Goal: Transaction & Acquisition: Book appointment/travel/reservation

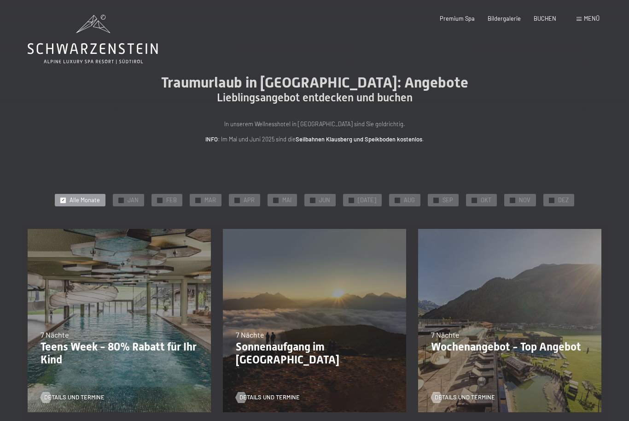
click at [514, 198] on div "✓ NOV" at bounding box center [520, 200] width 32 height 13
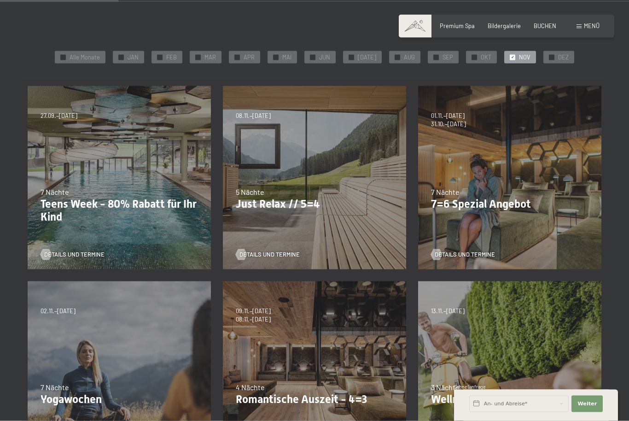
scroll to position [143, 0]
click at [450, 253] on span "Details und Termine" at bounding box center [465, 254] width 60 height 8
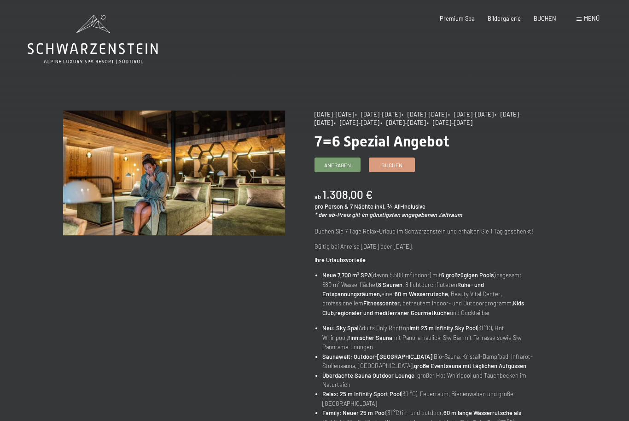
click at [393, 164] on span "Buchen" at bounding box center [391, 165] width 21 height 8
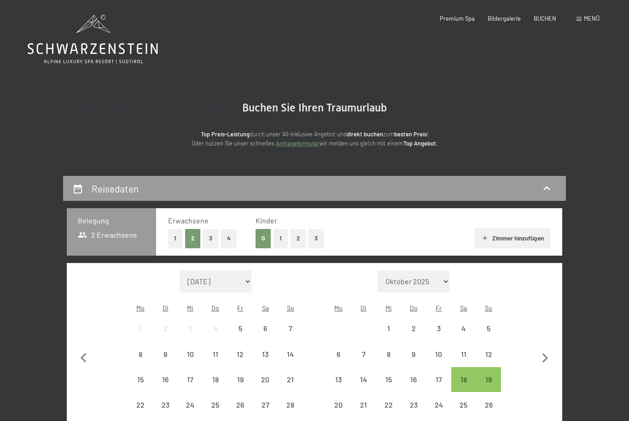
select select "[DATE]"
select select "2025-11-01"
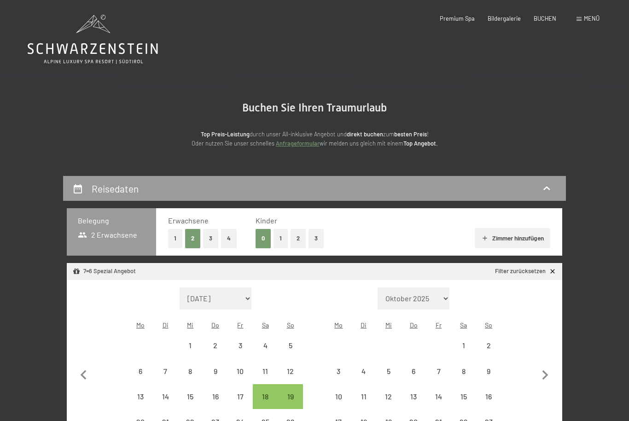
select select "2025-10-01"
select select "2025-11-01"
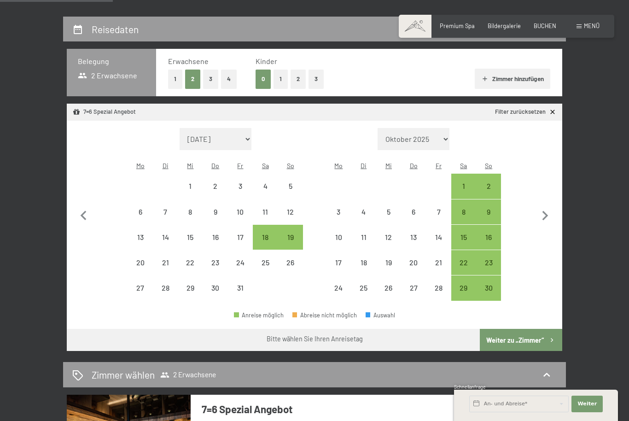
scroll to position [160, 0]
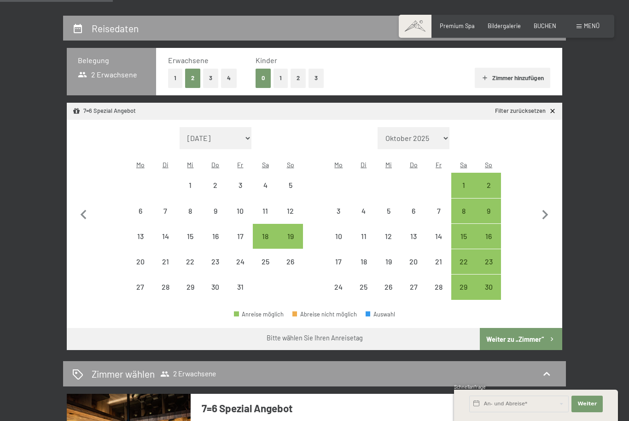
click at [464, 233] on div "15" at bounding box center [463, 244] width 23 height 23
select select "2025-10-01"
select select "2025-11-01"
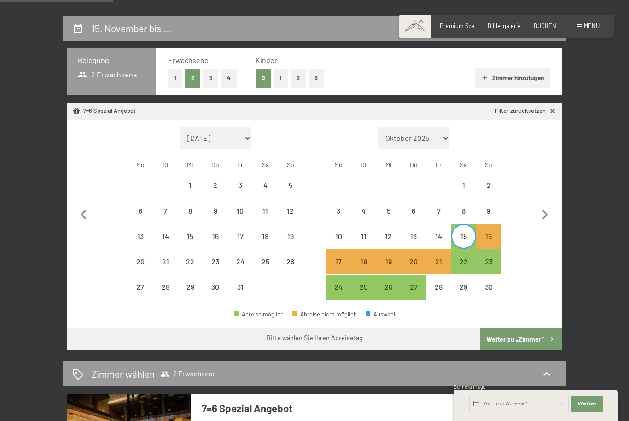
click at [464, 258] on div "22" at bounding box center [463, 269] width 23 height 23
select select "2025-10-01"
select select "2025-11-01"
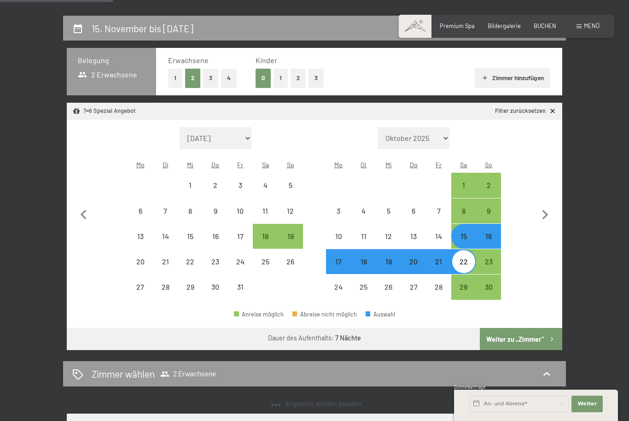
select select "2025-10-01"
select select "2025-11-01"
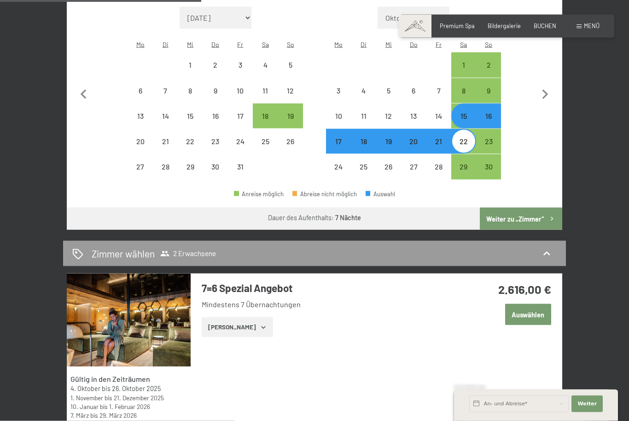
scroll to position [288, 0]
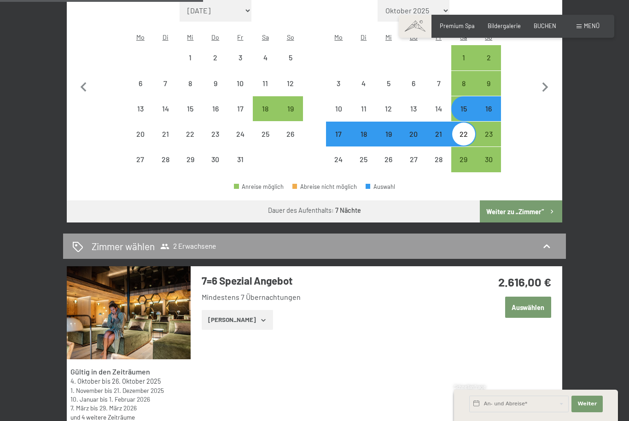
click at [524, 201] on button "Weiter zu „Zimmer“" at bounding box center [521, 211] width 82 height 22
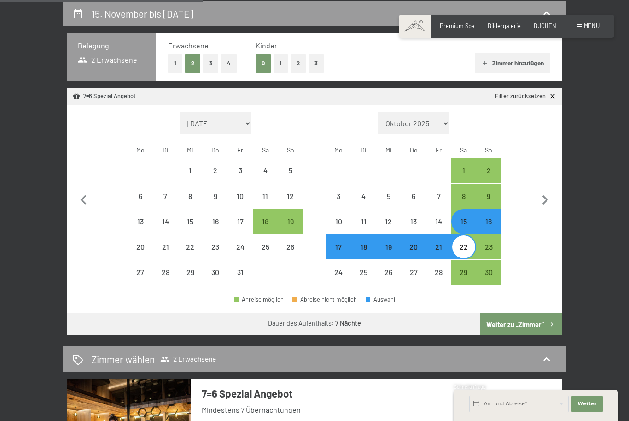
select select "2025-10-01"
select select "2025-11-01"
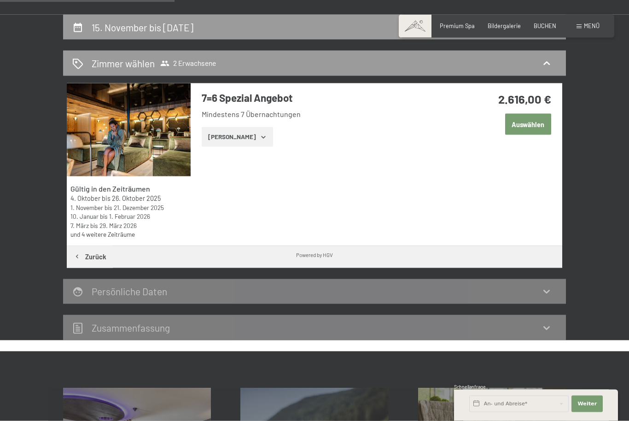
scroll to position [159, 0]
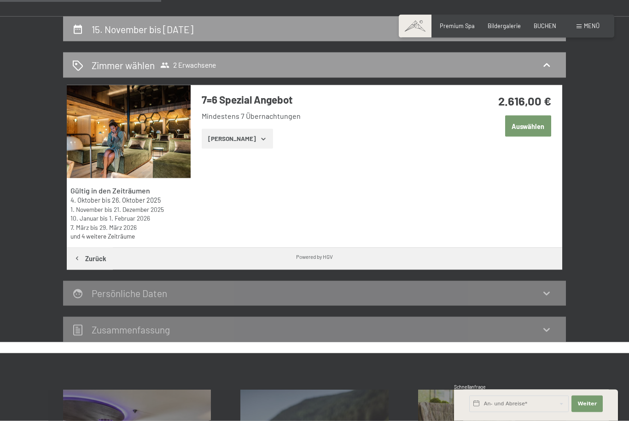
click at [260, 137] on icon "button" at bounding box center [263, 138] width 7 height 7
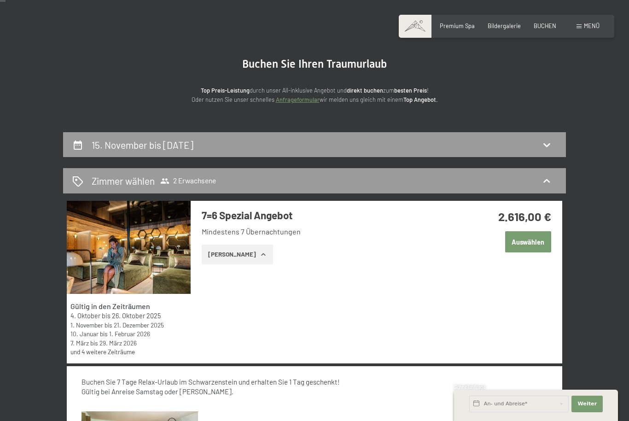
scroll to position [0, 0]
